Goal: Task Accomplishment & Management: Complete application form

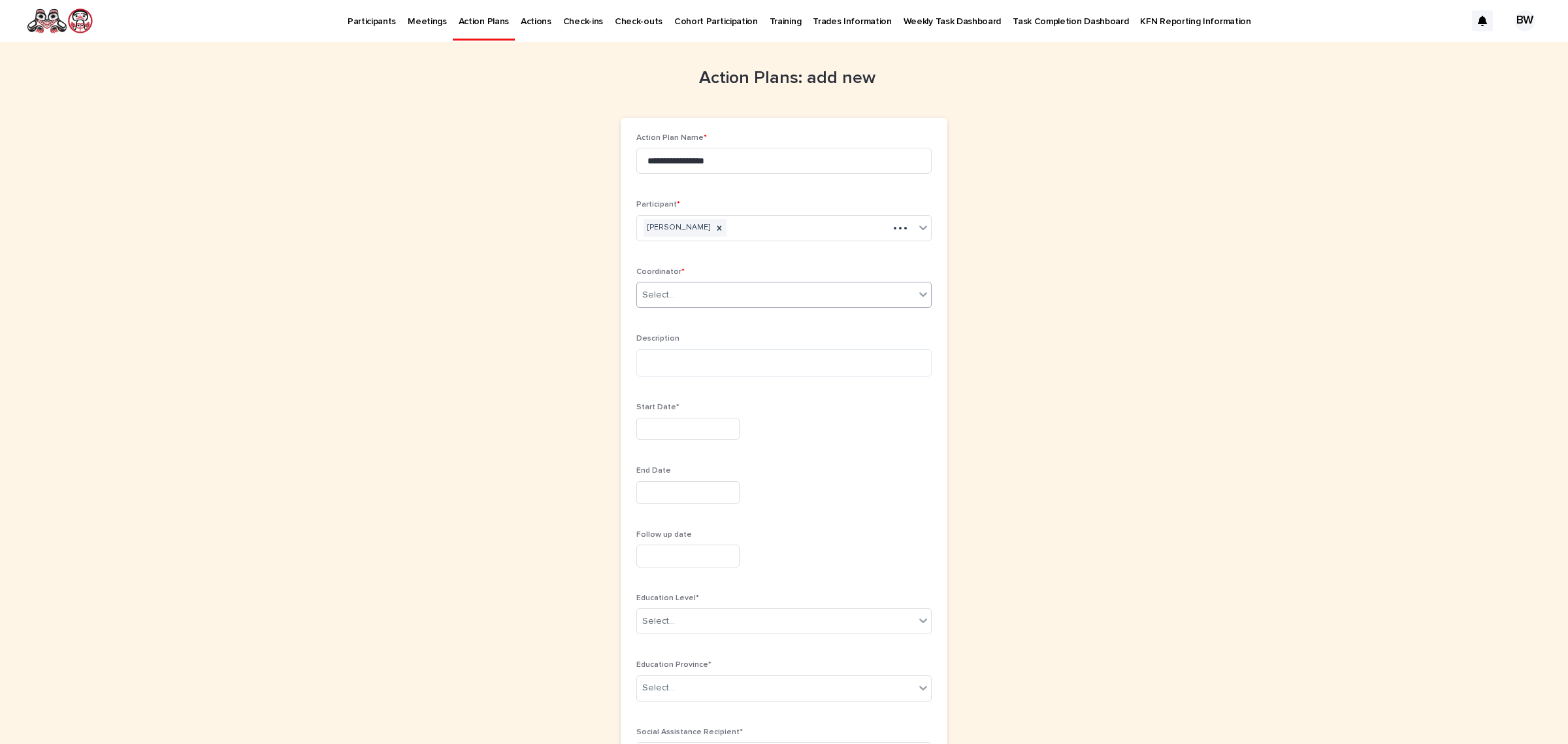
scroll to position [89, 0]
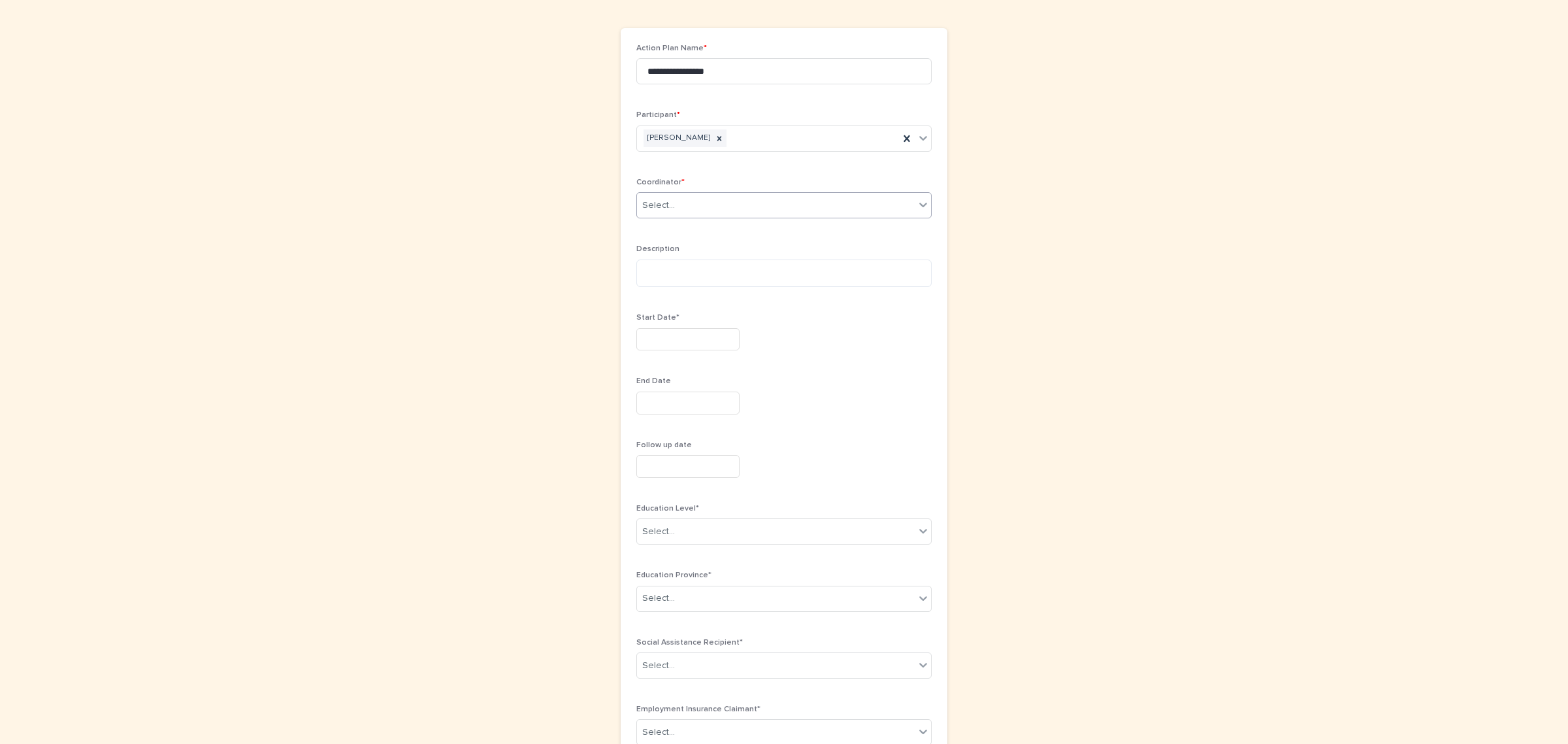
click at [688, 208] on div "Select..." at bounding box center [775, 205] width 277 height 21
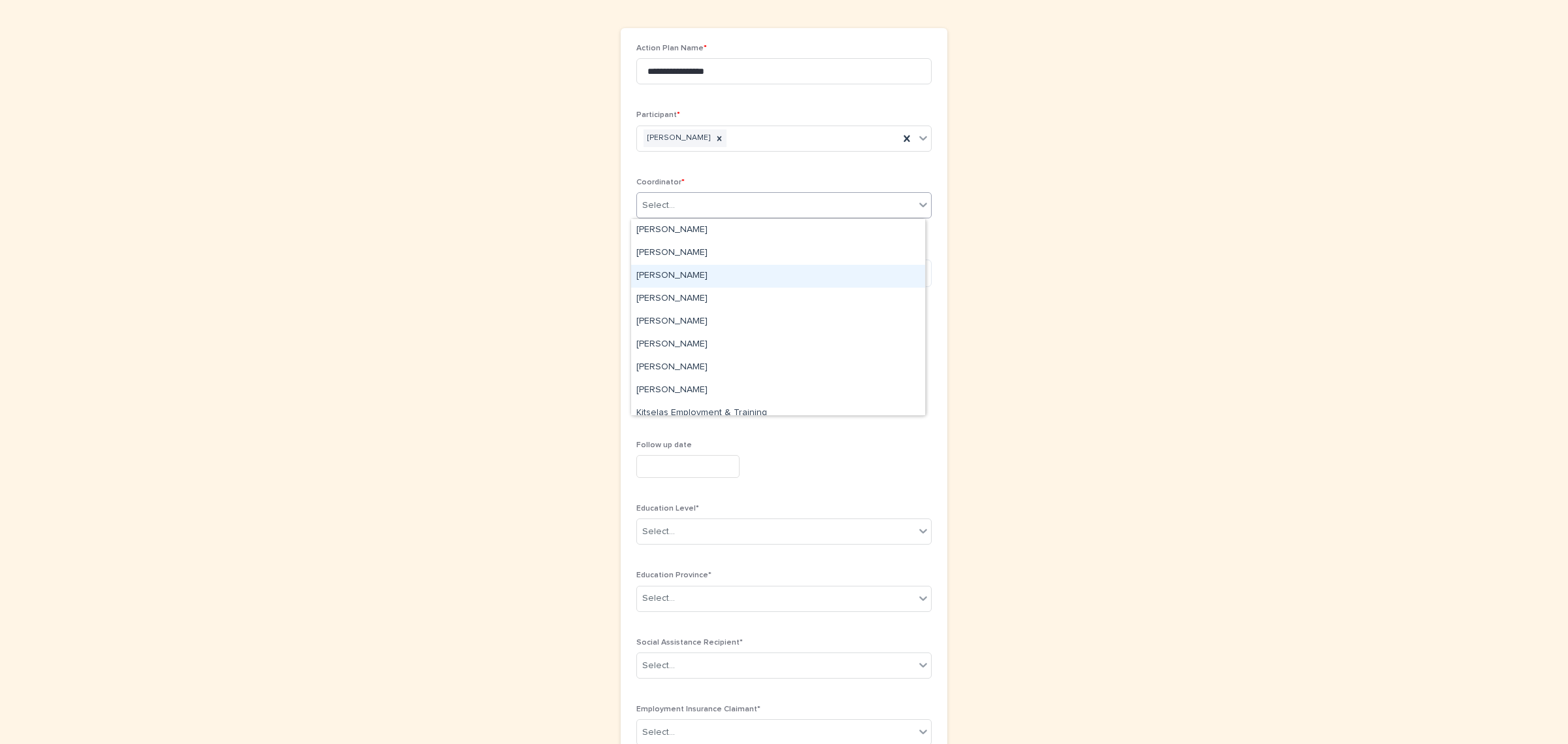
click at [676, 276] on div "[PERSON_NAME]" at bounding box center [779, 277] width 294 height 23
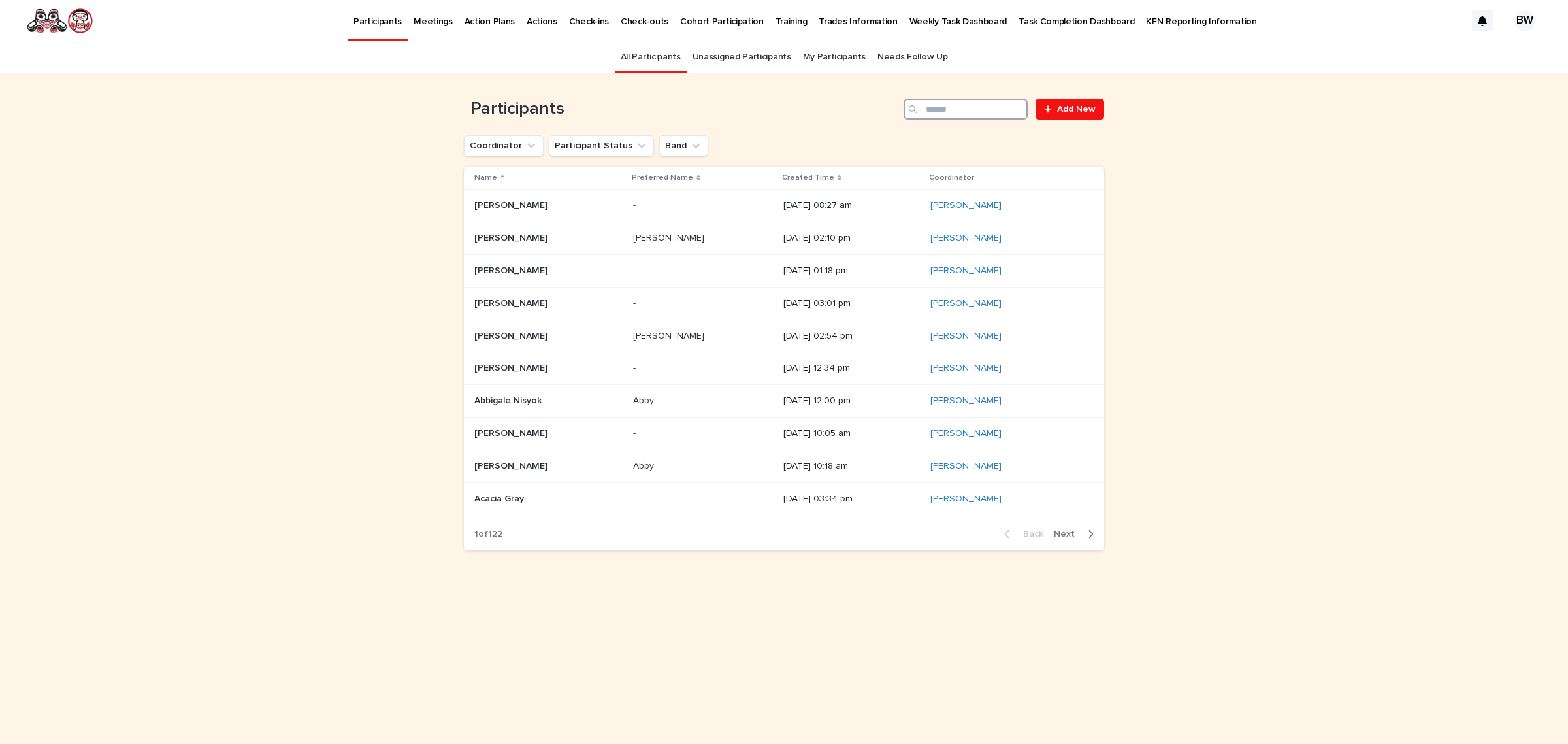
click at [949, 109] on input "Search" at bounding box center [965, 109] width 124 height 21
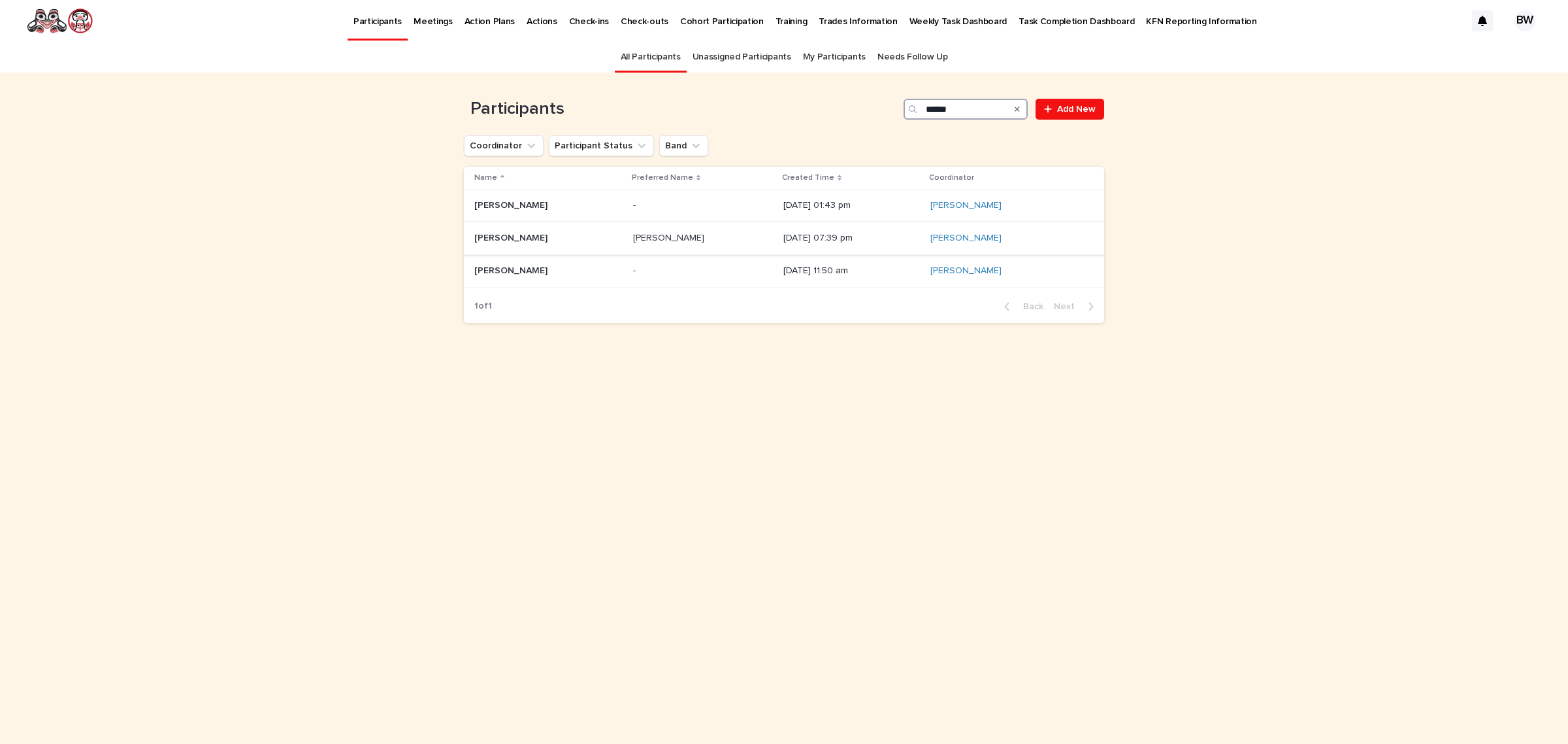
type input "*****"
click at [526, 240] on p "Logan Payne" at bounding box center [512, 236] width 76 height 13
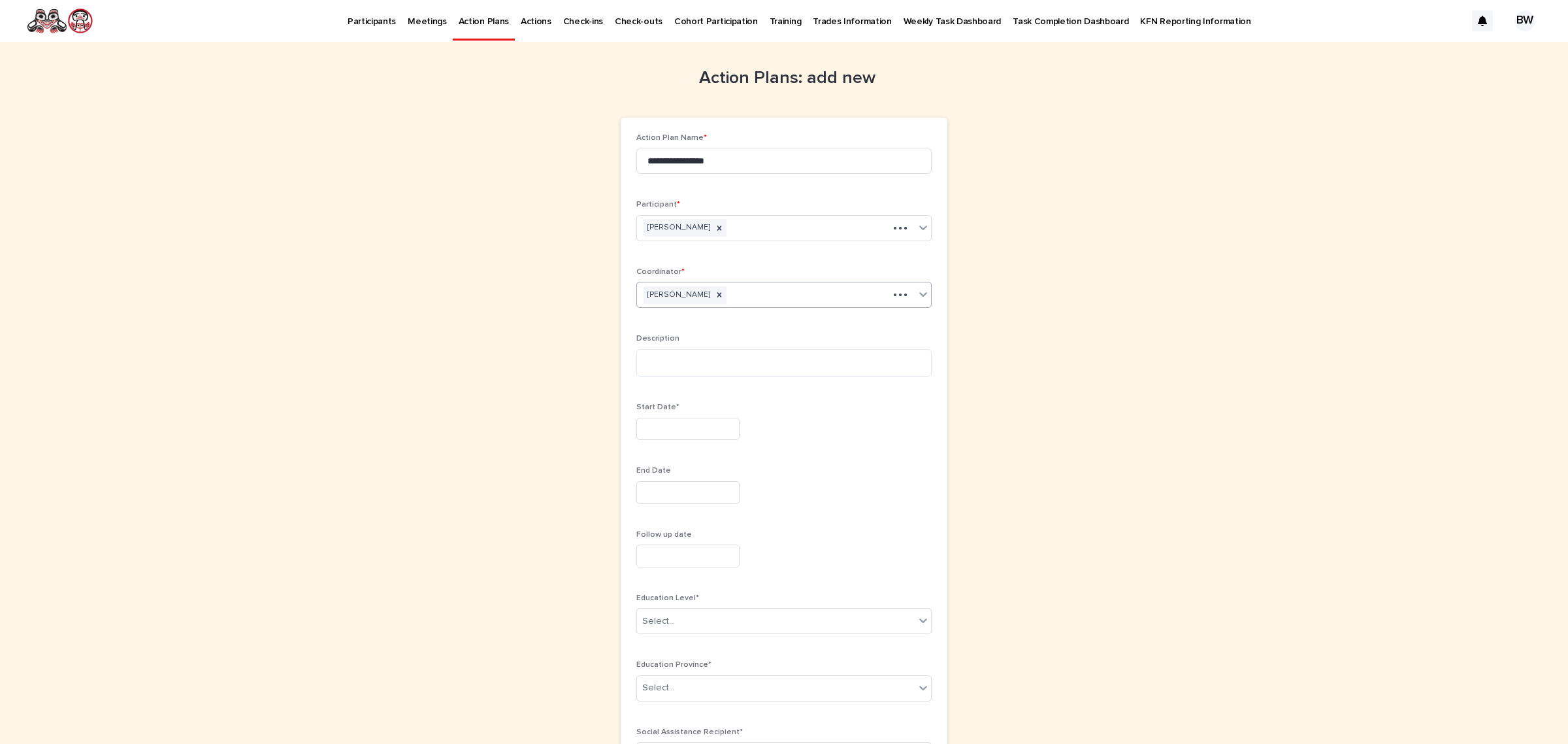
scroll to position [89, 0]
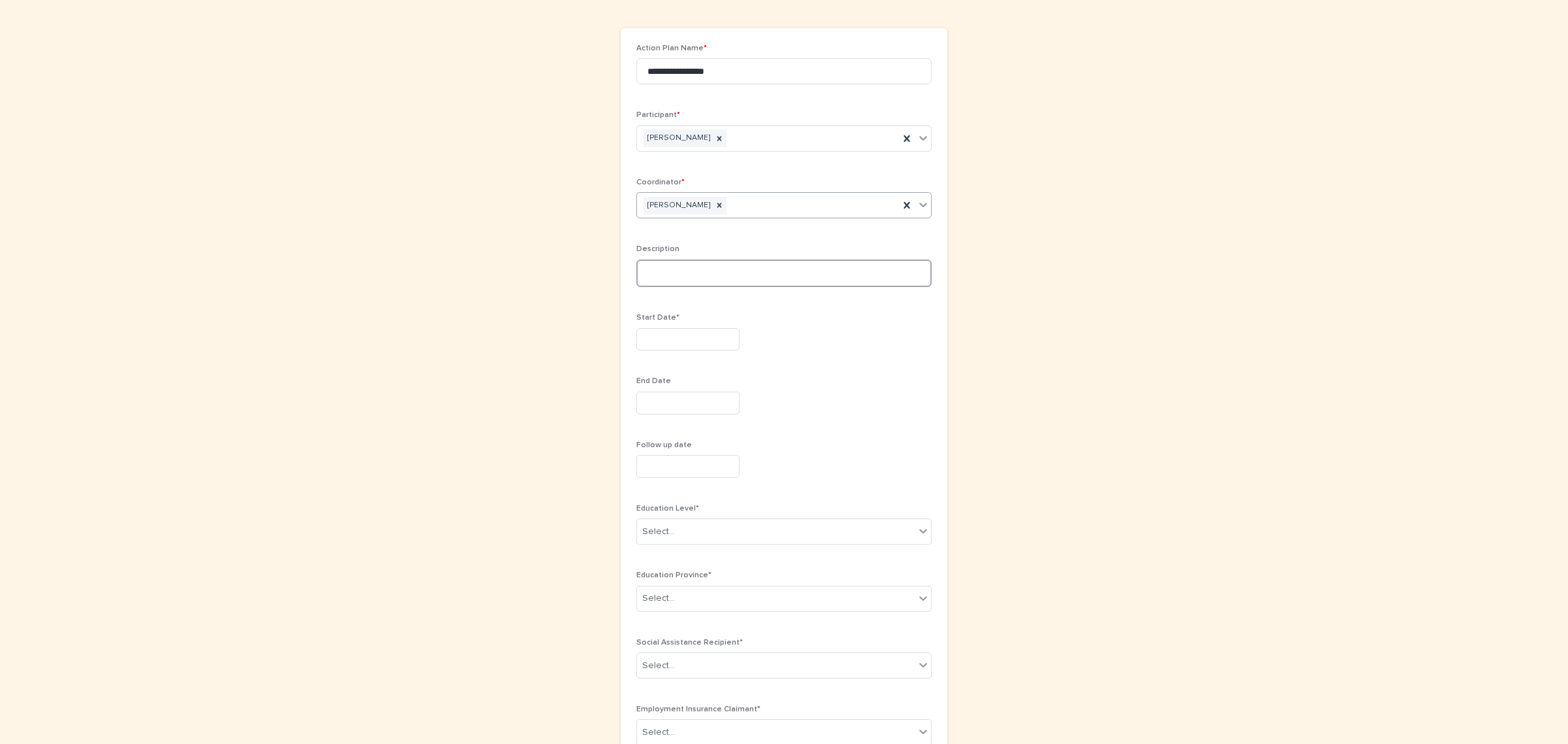
drag, startPoint x: 735, startPoint y: 277, endPoint x: 749, endPoint y: 279, distance: 14.1
click at [736, 277] on textarea at bounding box center [783, 273] width 295 height 28
